Goal: Information Seeking & Learning: Find specific fact

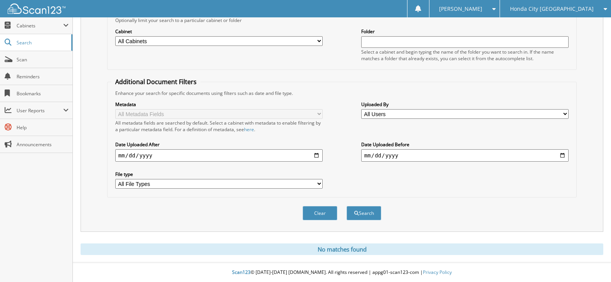
click at [583, 10] on span "Honda City [GEOGRAPHIC_DATA]" at bounding box center [552, 9] width 84 height 5
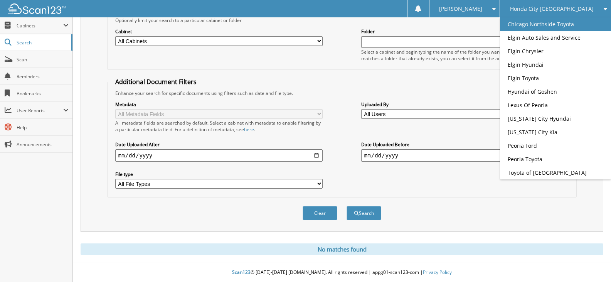
click at [594, 27] on link "Chicago Northside Toyota" at bounding box center [555, 23] width 111 height 13
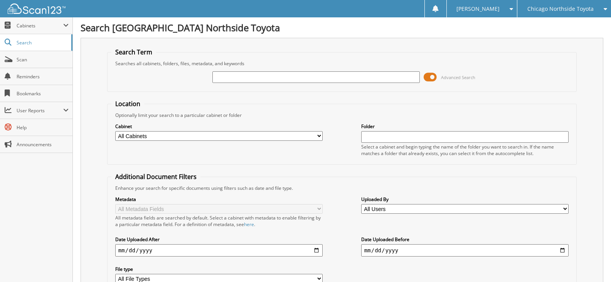
click at [316, 81] on input "text" at bounding box center [315, 77] width 207 height 12
paste input "[US_VEHICLE_IDENTIFICATION_NUMBER]"
type input "[US_VEHICLE_IDENTIFICATION_NUMBER]"
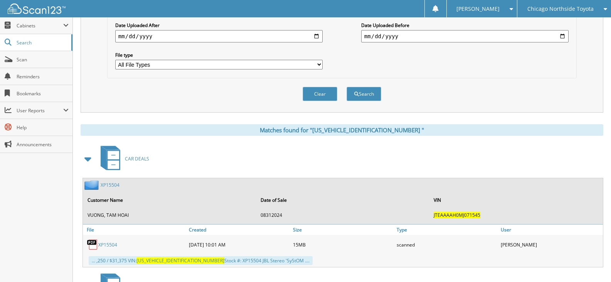
scroll to position [347, 0]
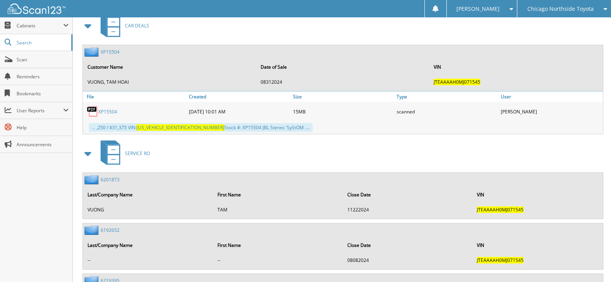
click at [114, 113] on link "X P 1 5 5 0 4" at bounding box center [107, 111] width 19 height 7
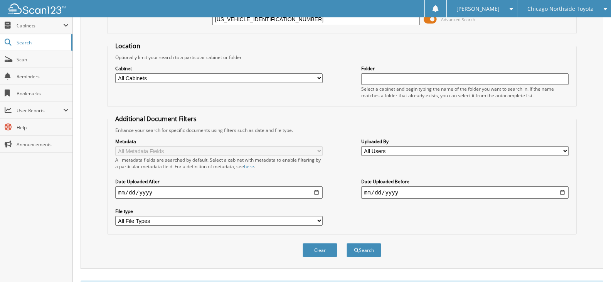
scroll to position [0, 0]
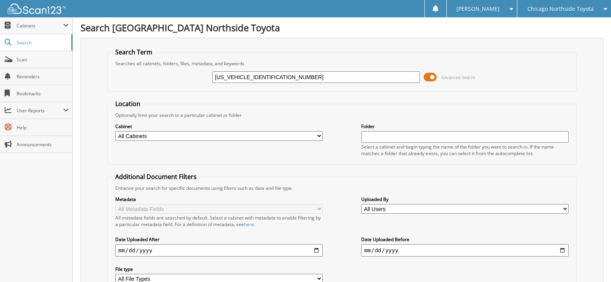
drag, startPoint x: 287, startPoint y: 74, endPoint x: 170, endPoint y: 77, distance: 118.0
click at [171, 77] on div "[US_VEHICLE_IDENTIFICATION_NUMBER] Advanced Search" at bounding box center [341, 77] width 461 height 21
type input "XP15504"
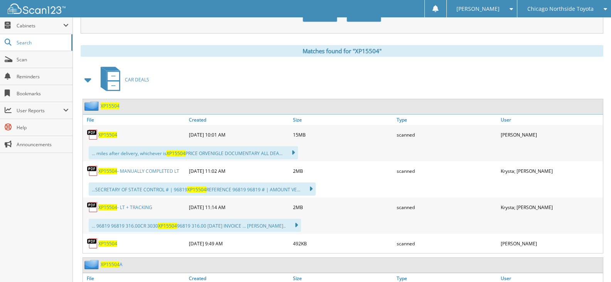
scroll to position [308, 0]
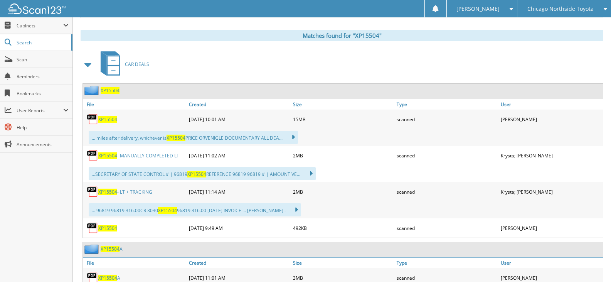
click at [144, 159] on link "XP15504 - MANUALLY COMPLETED LT" at bounding box center [138, 155] width 81 height 7
